Goal: Find specific page/section: Find specific page/section

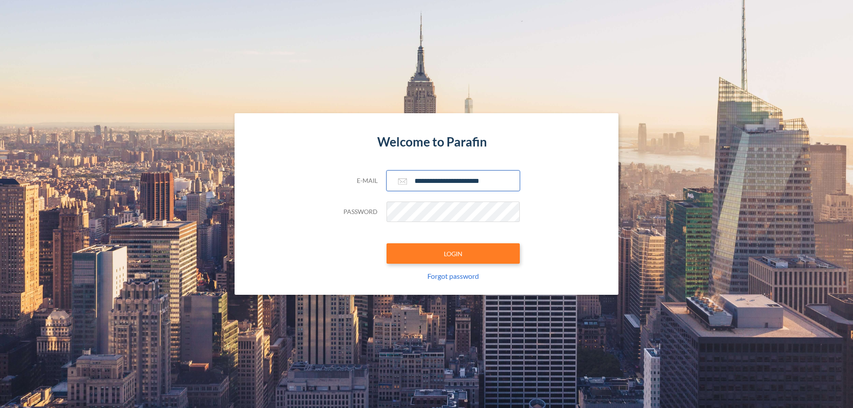
type input "**********"
click at [453, 254] on button "LOGIN" at bounding box center [453, 254] width 133 height 20
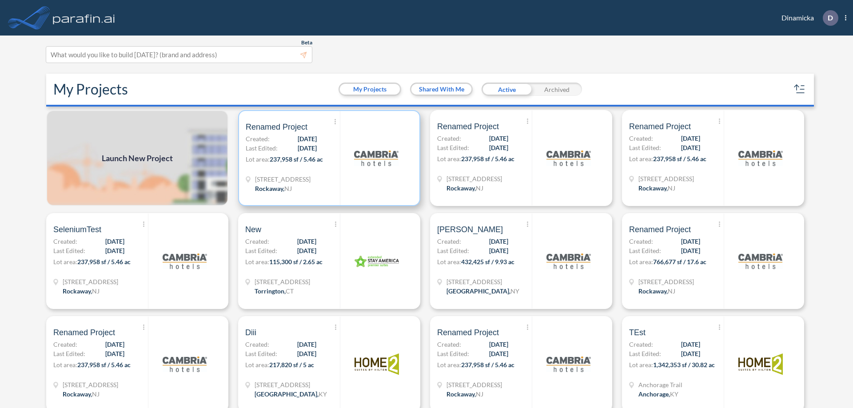
scroll to position [2, 0]
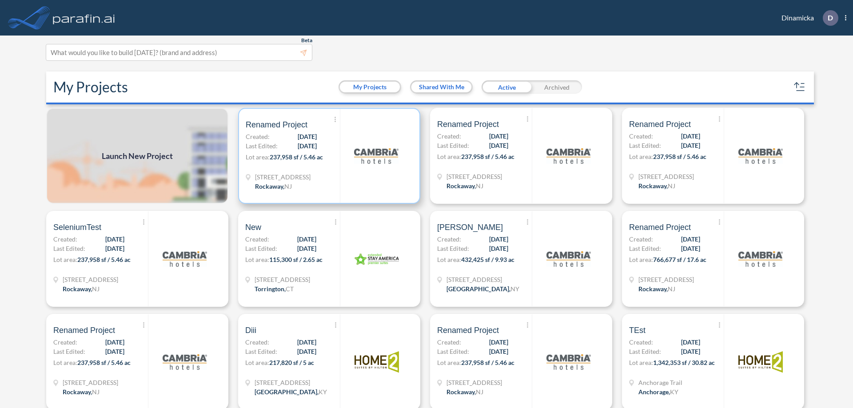
click at [328, 156] on p "Lot area: 237,958 sf / 5.46 ac" at bounding box center [293, 158] width 94 height 13
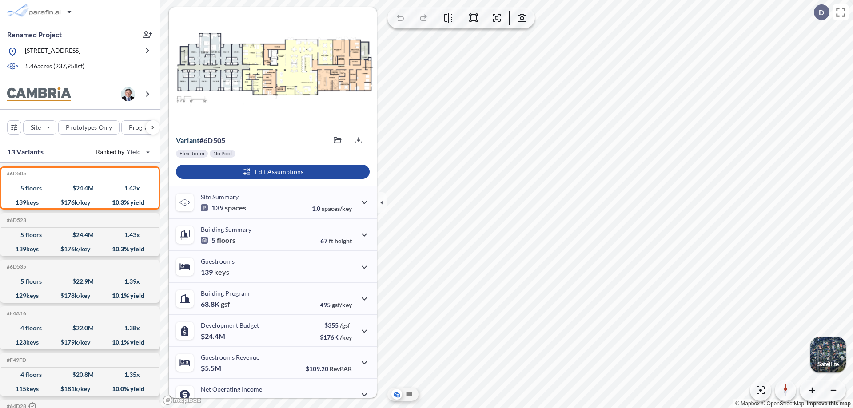
scroll to position [45, 0]
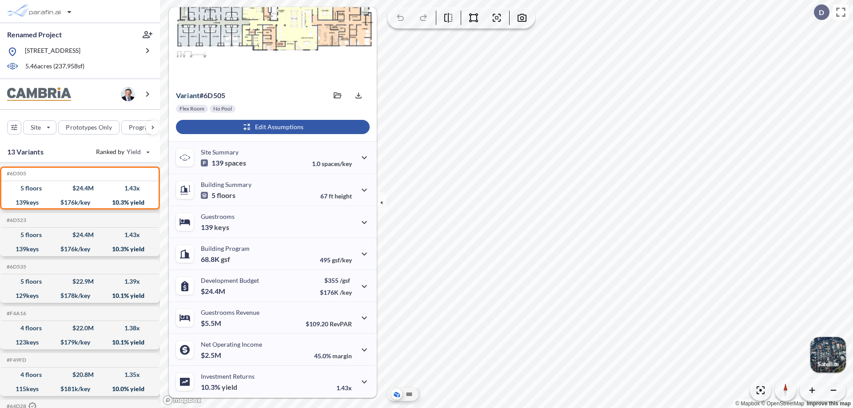
click at [272, 127] on div "button" at bounding box center [273, 127] width 194 height 14
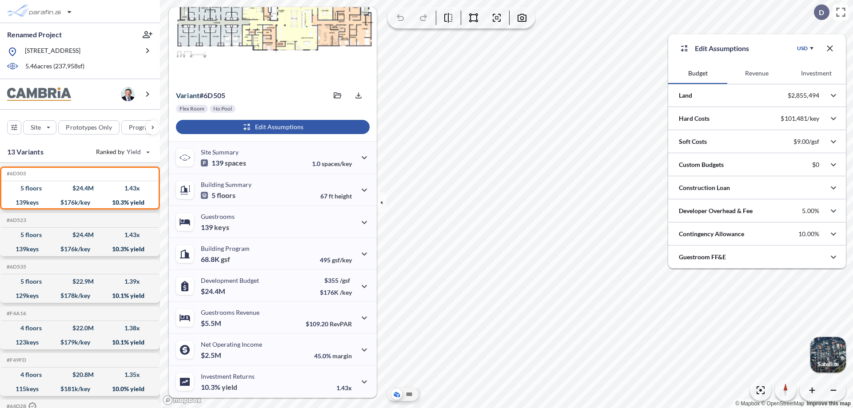
click at [757, 73] on button "Revenue" at bounding box center [757, 73] width 59 height 21
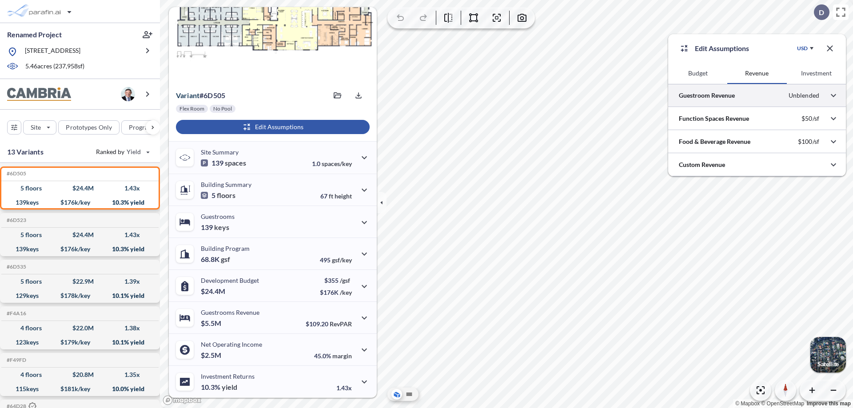
click at [757, 96] on div at bounding box center [757, 95] width 178 height 23
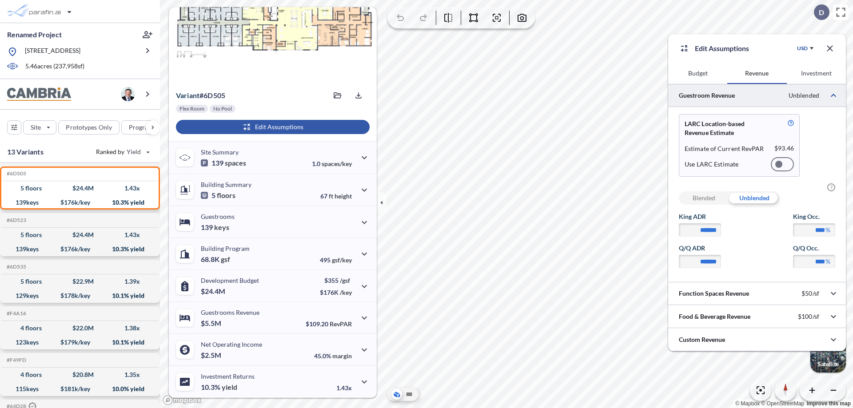
click at [783, 164] on div at bounding box center [782, 164] width 23 height 14
